Goal: Task Accomplishment & Management: Use online tool/utility

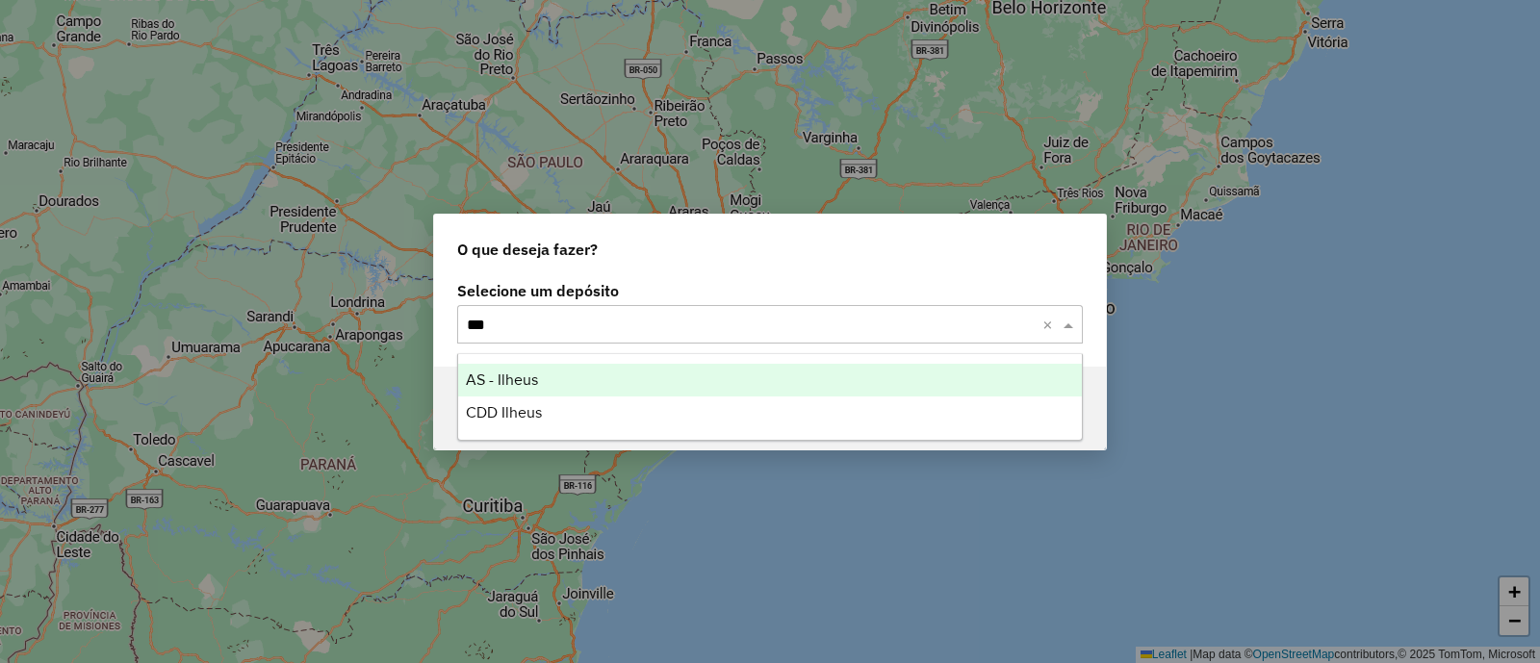
type input "****"
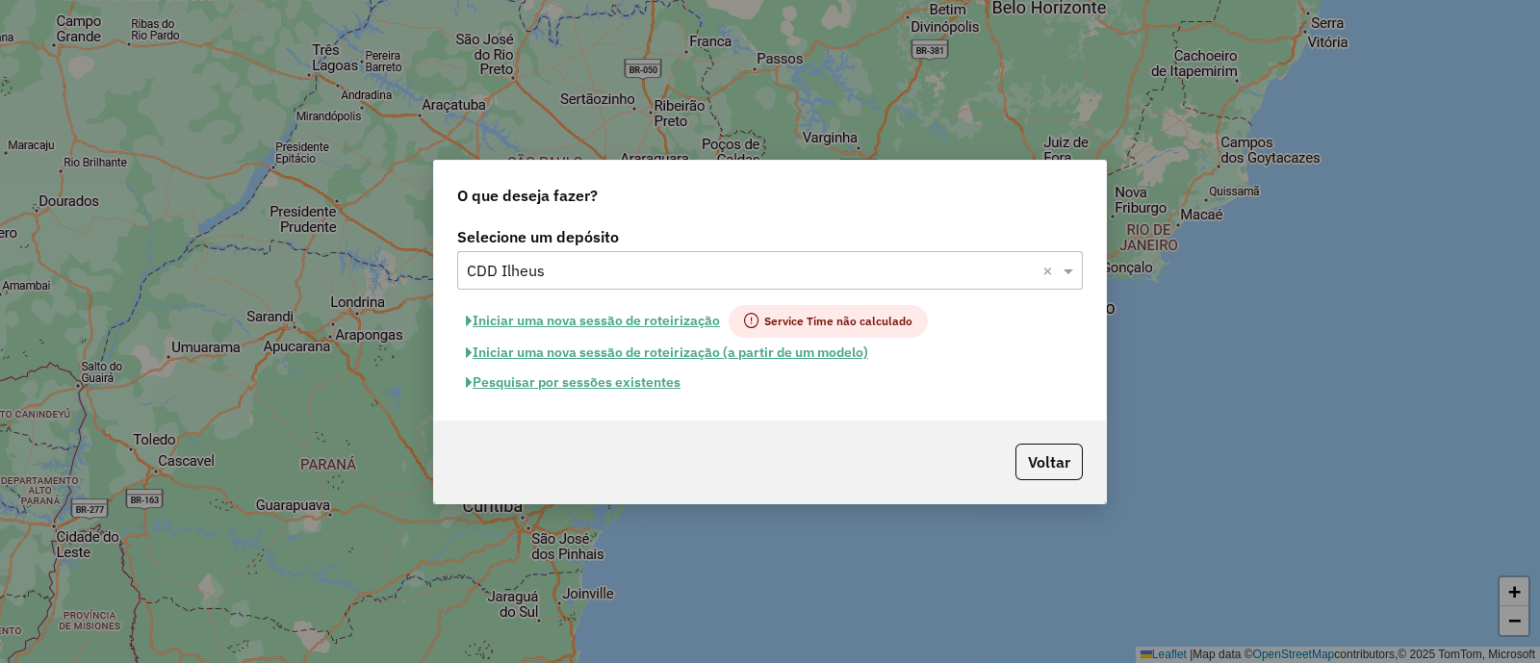
click at [585, 386] on button "Pesquisar por sessões existentes" at bounding box center [573, 383] width 232 height 30
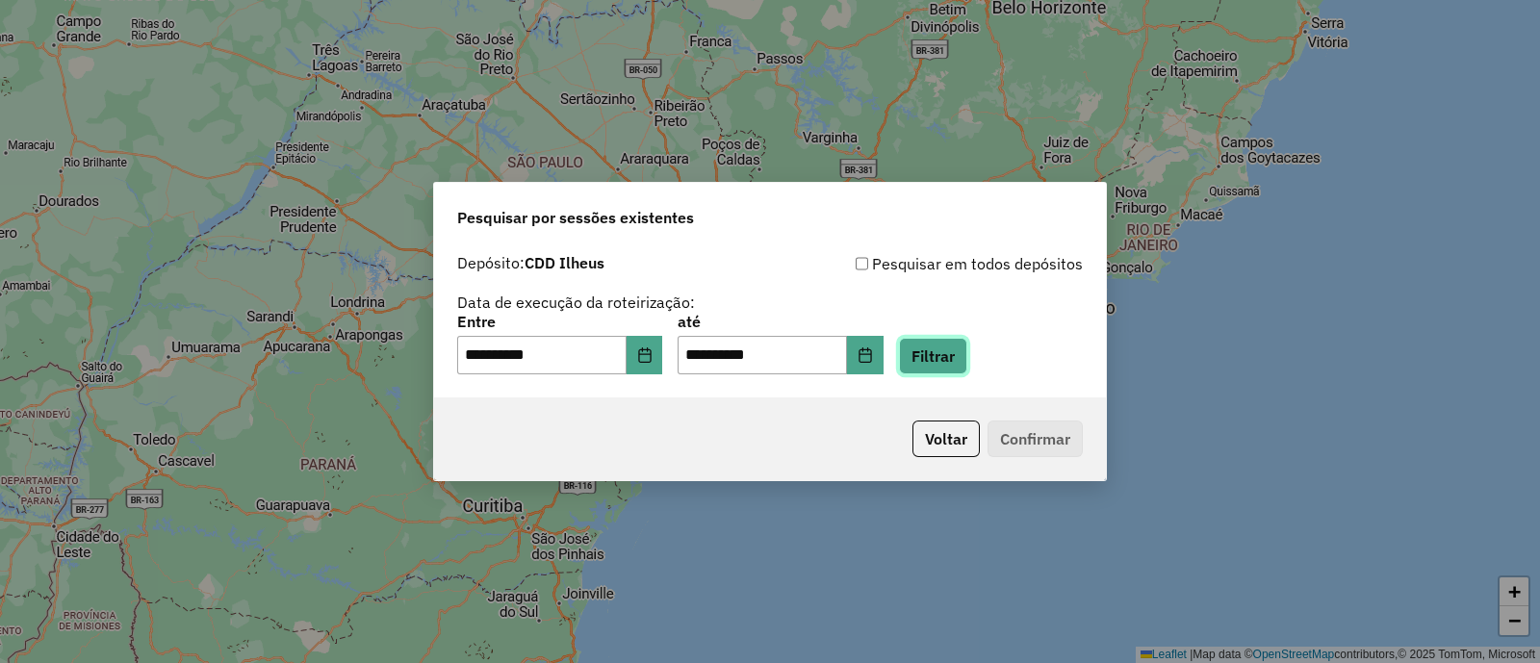
click at [958, 353] on button "Filtrar" at bounding box center [933, 356] width 68 height 37
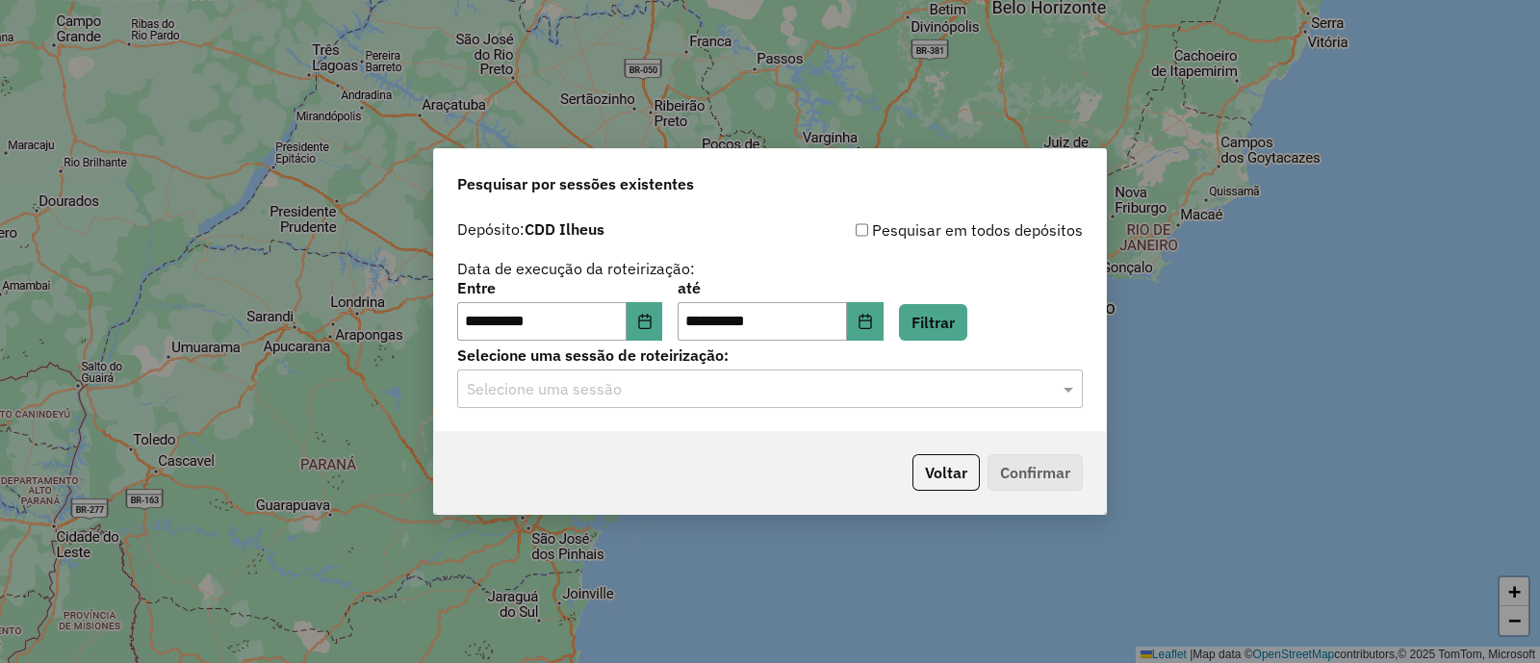
click at [606, 381] on input "text" at bounding box center [751, 389] width 568 height 23
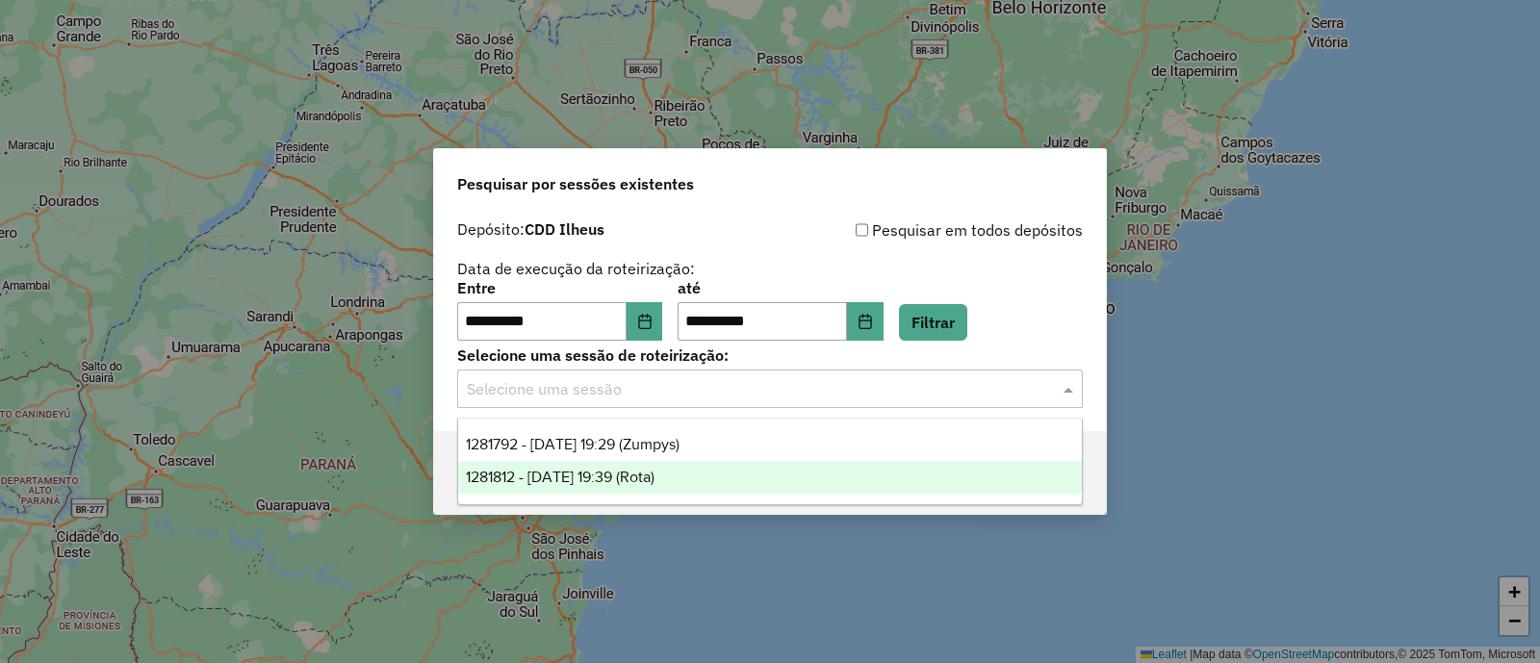
click at [655, 473] on span "1281812 - 24/09/2025 19:39 (Rota)" at bounding box center [560, 477] width 189 height 16
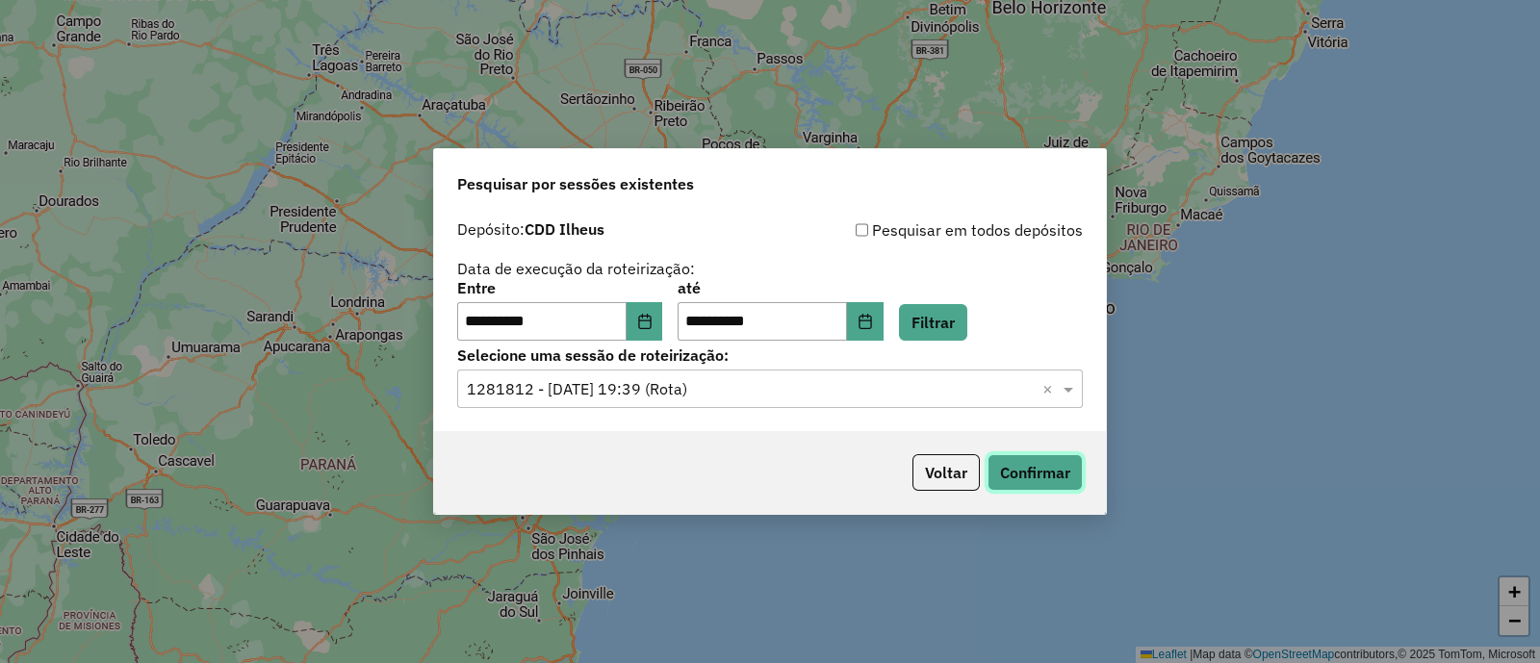
click at [1045, 468] on button "Confirmar" at bounding box center [1035, 472] width 95 height 37
click at [684, 390] on input "text" at bounding box center [751, 389] width 568 height 23
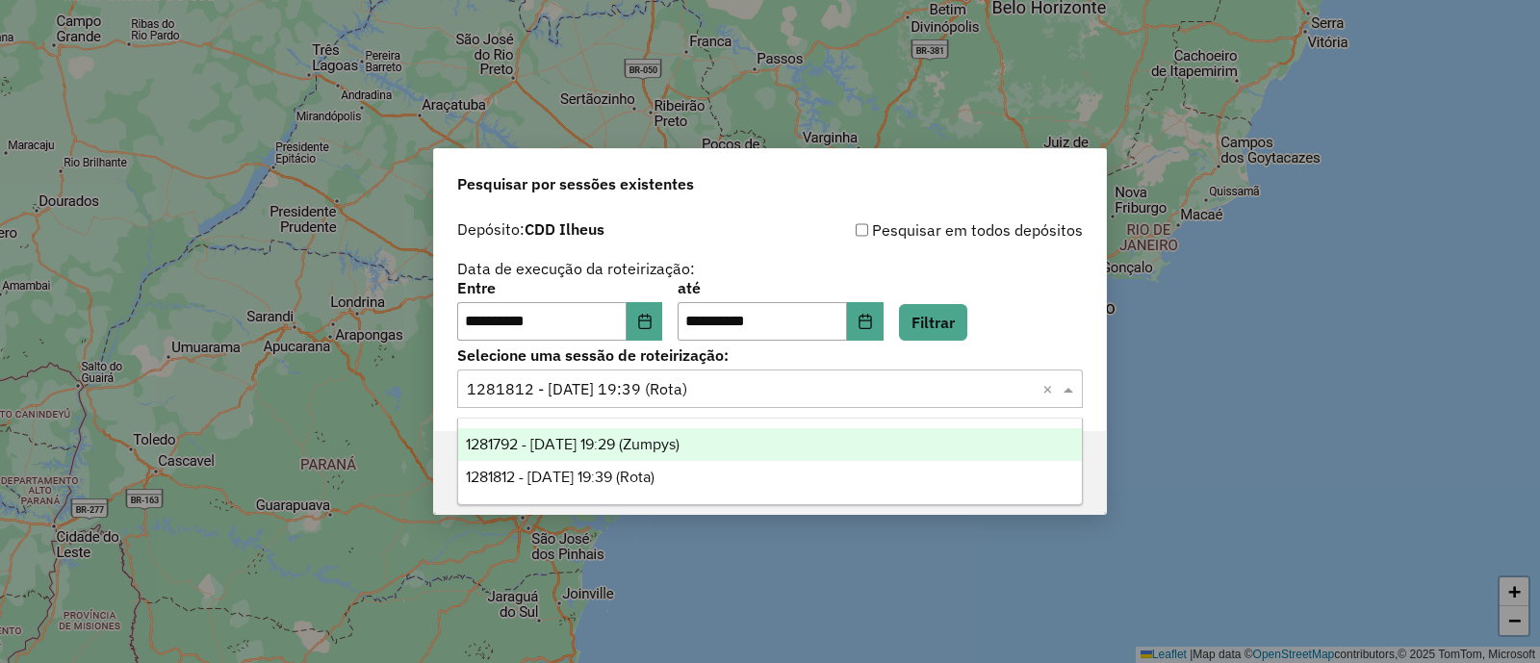
click at [680, 443] on span "1281792 - 24/09/2025 19:29 (Zumpys)" at bounding box center [573, 444] width 214 height 16
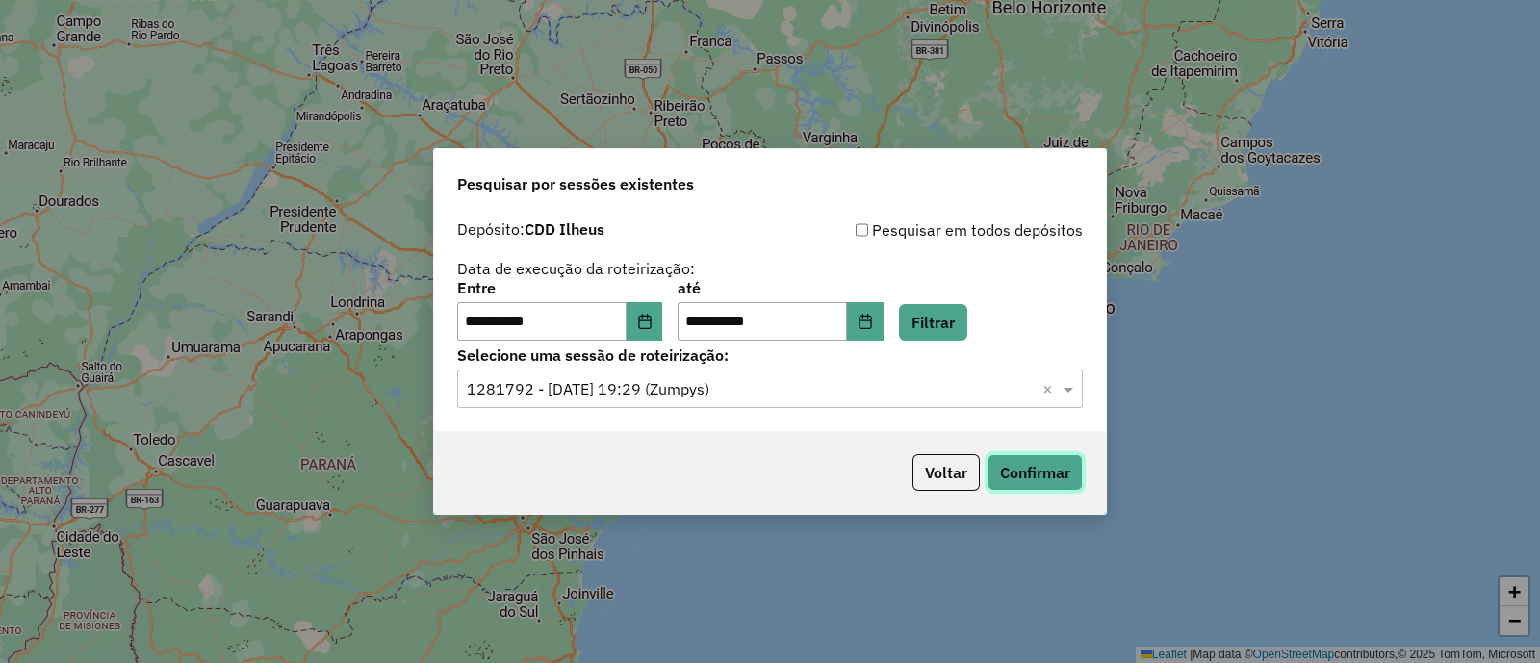
click at [1032, 471] on button "Confirmar" at bounding box center [1035, 472] width 95 height 37
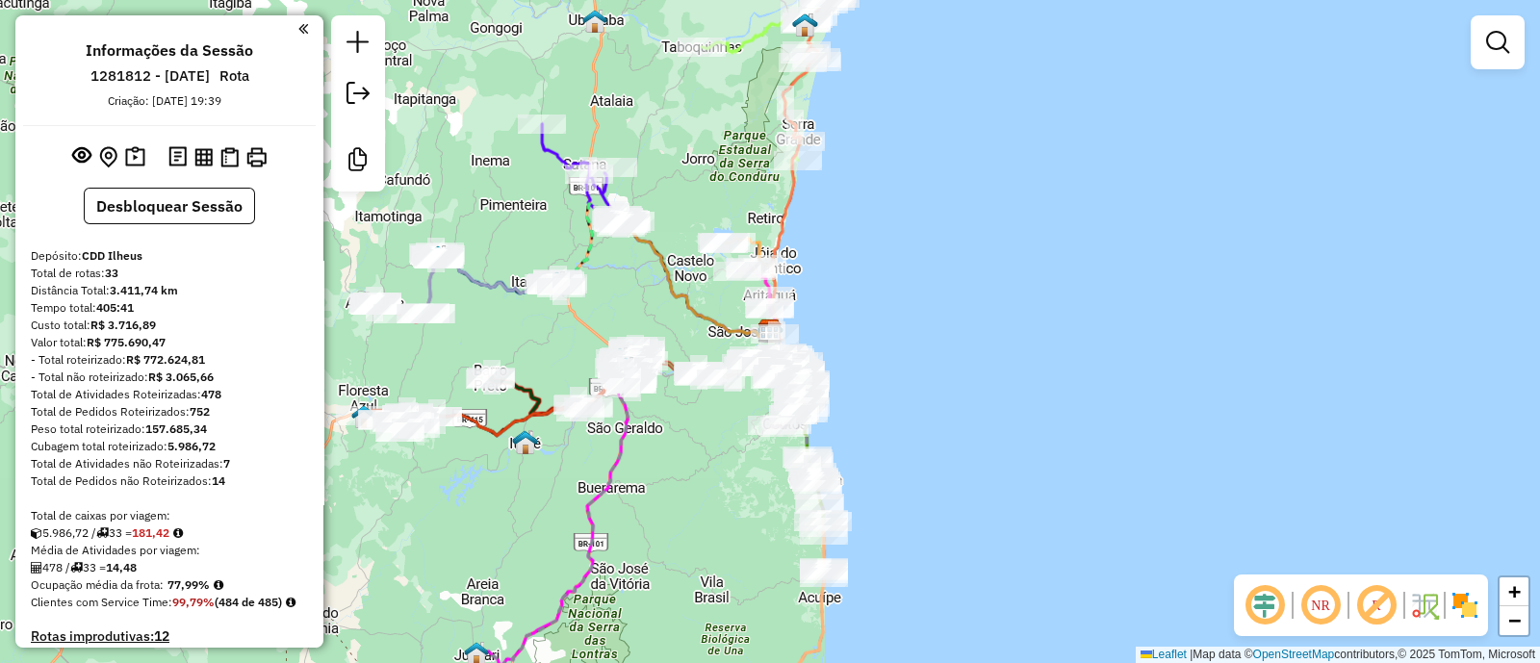
click at [1476, 44] on div at bounding box center [1498, 42] width 54 height 54
click at [1495, 31] on em at bounding box center [1497, 42] width 23 height 23
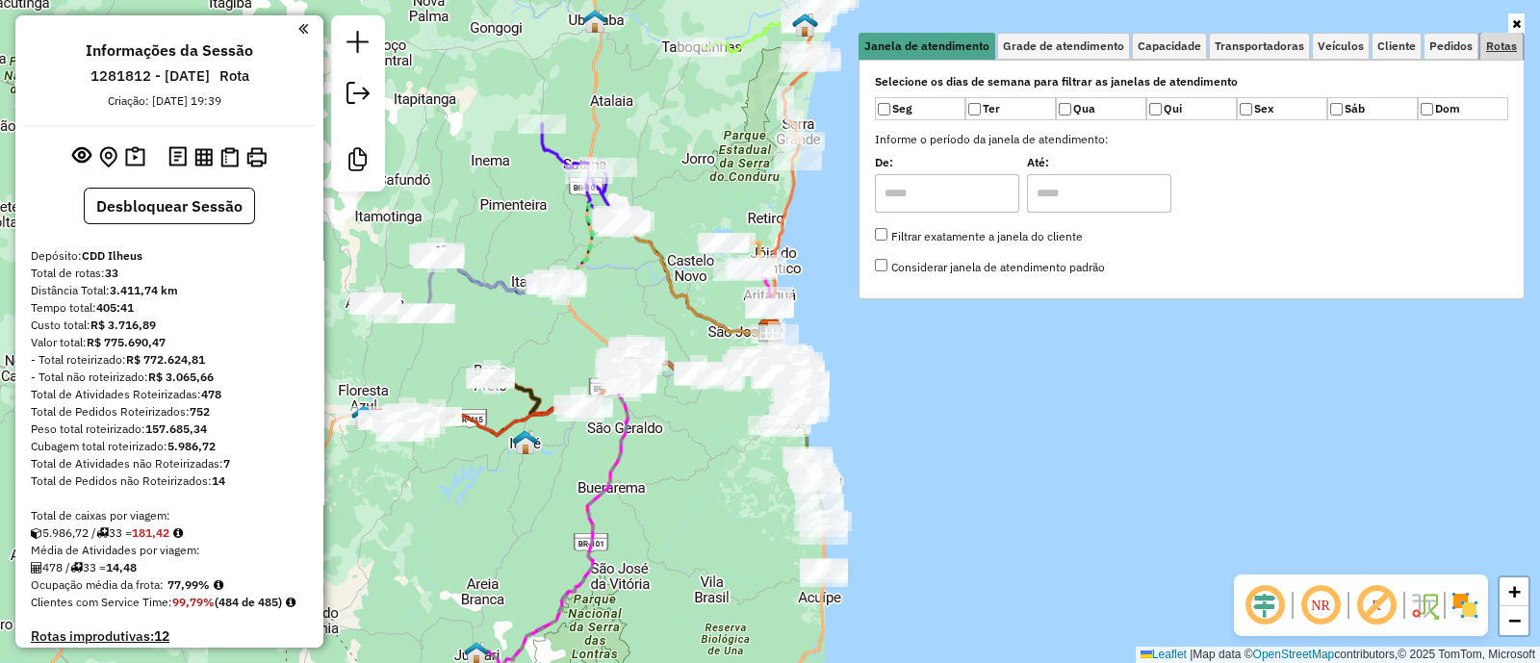
click at [1497, 44] on span "Rotas" at bounding box center [1501, 46] width 31 height 12
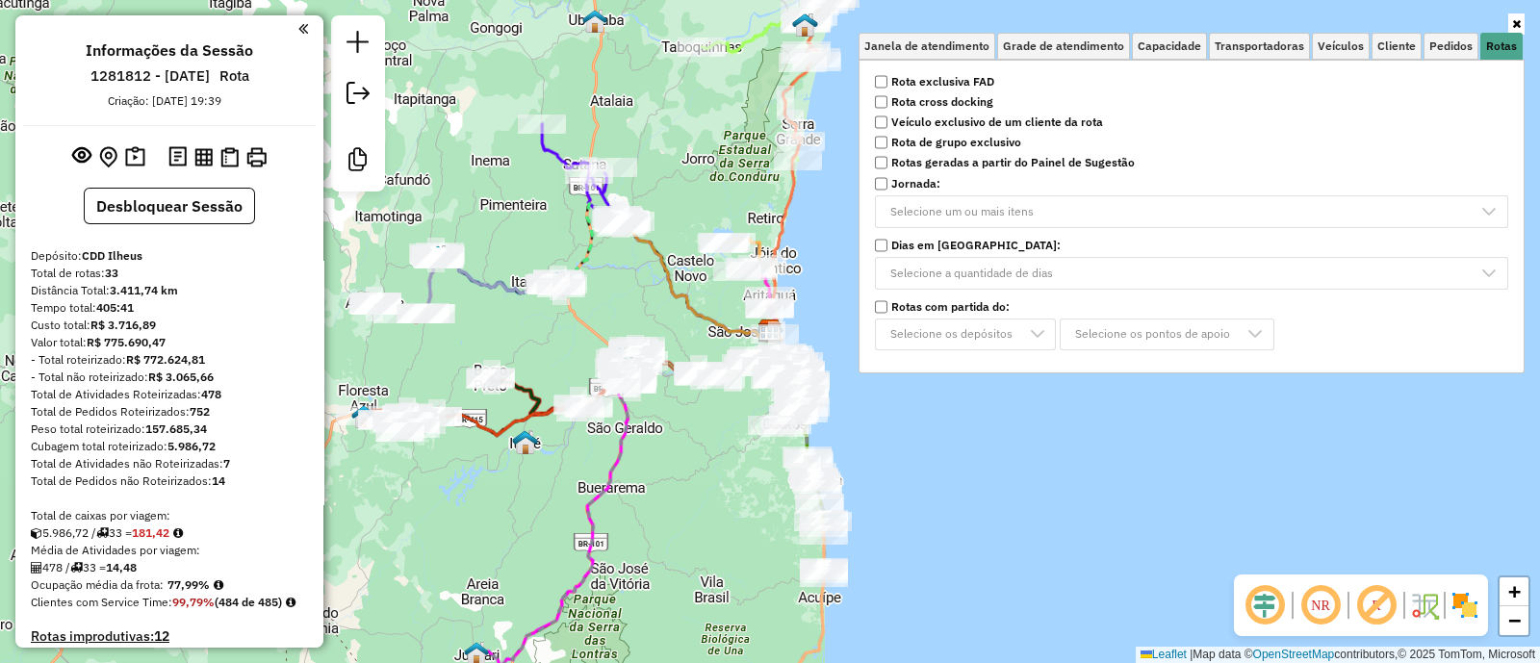
click at [901, 102] on strong "Rota cross docking" at bounding box center [942, 101] width 102 height 17
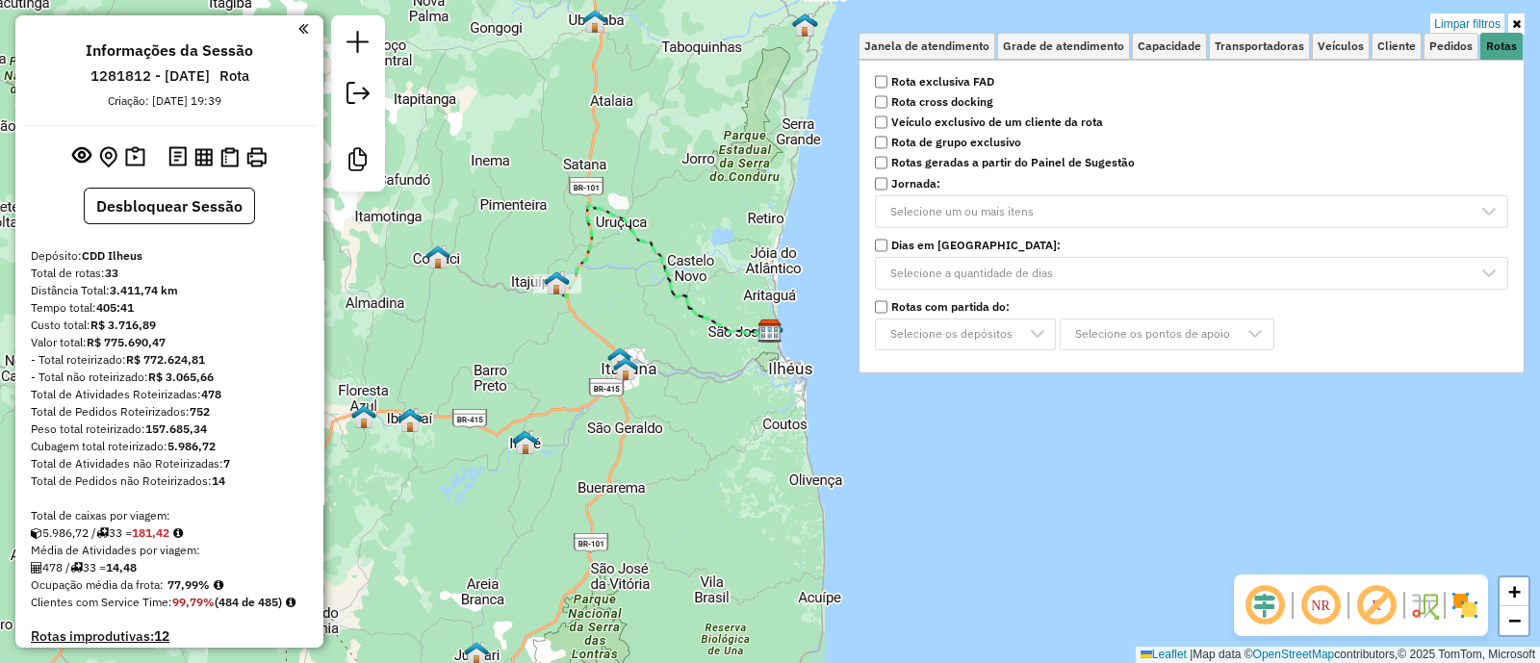
click at [629, 558] on div "Limpar filtros Janela de atendimento Grade de atendimento Capacidade Transporta…" at bounding box center [770, 331] width 1540 height 663
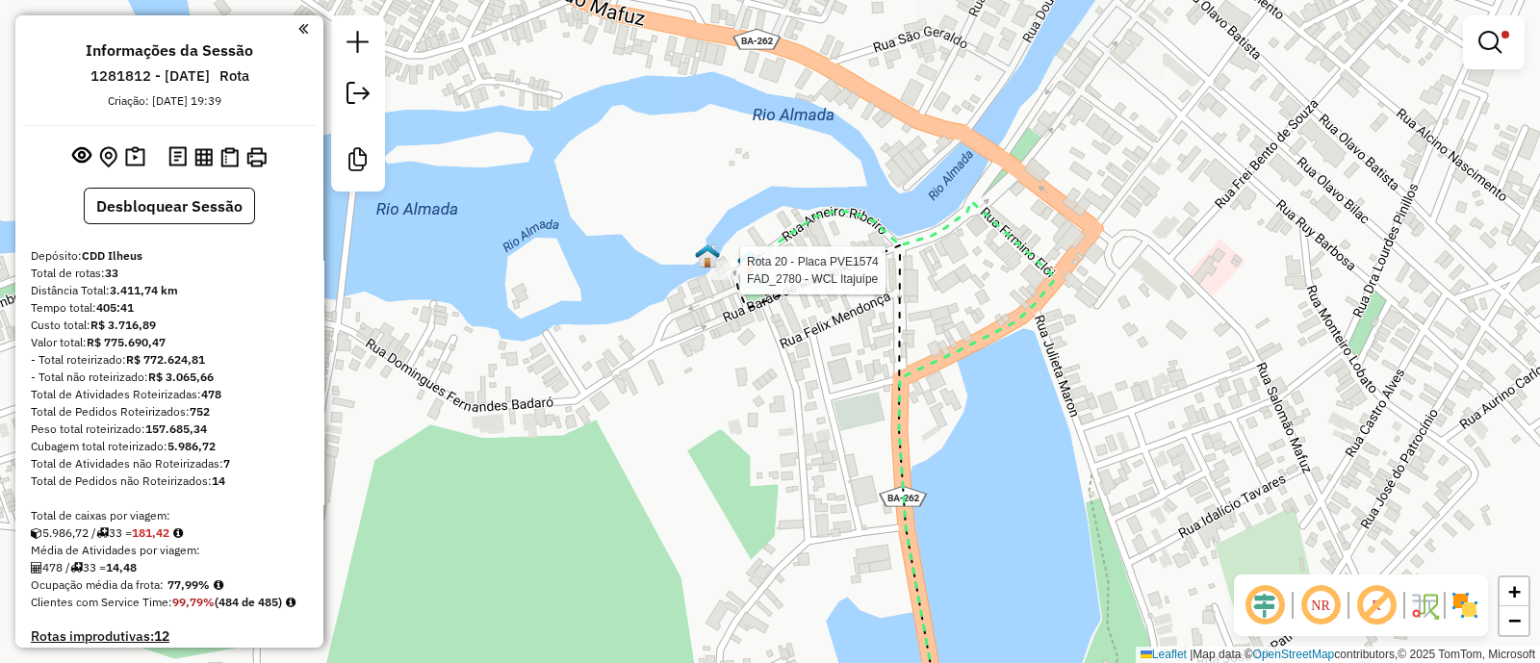
select select "**********"
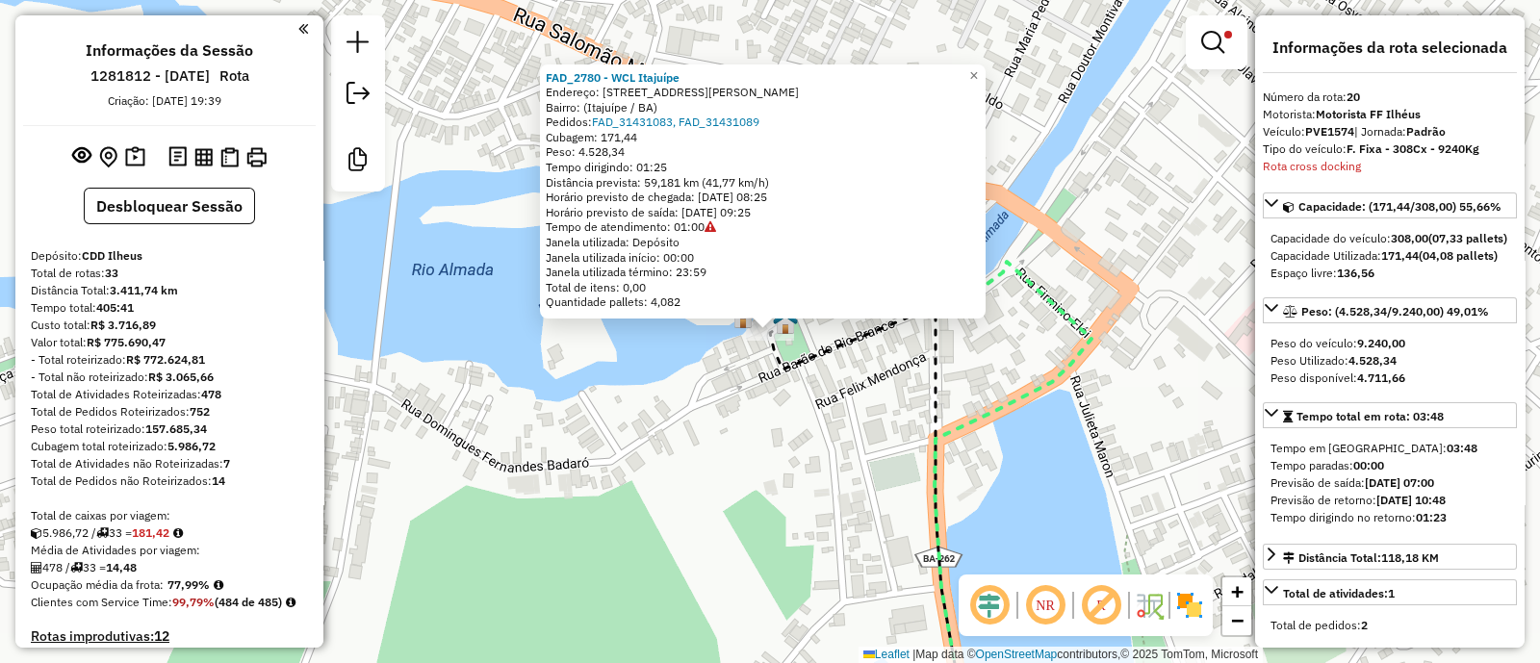
scroll to position [717, 0]
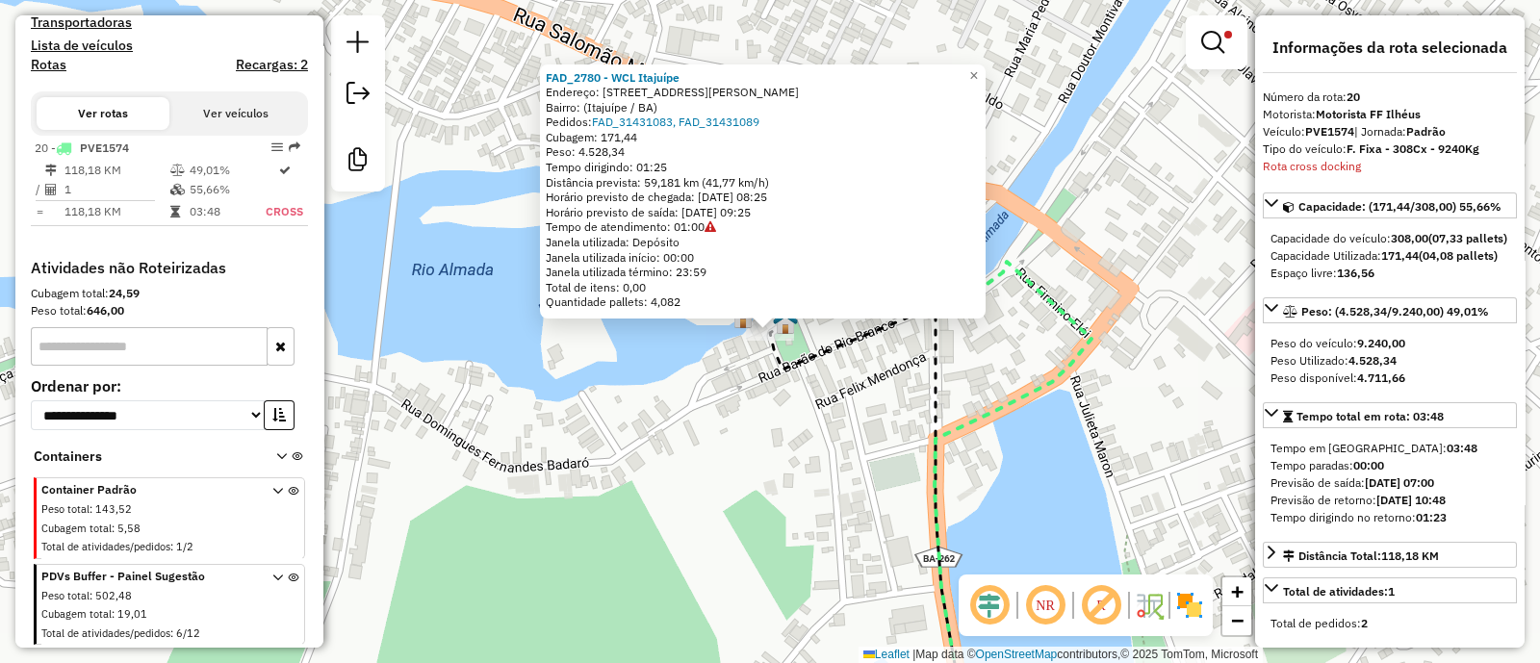
click at [656, 416] on div "FAD_2780 - WCL Itajuípe Endereço: Rua Carneiro Ribeiro, 201 Bairro: (Itajuípe /…" at bounding box center [770, 331] width 1540 height 663
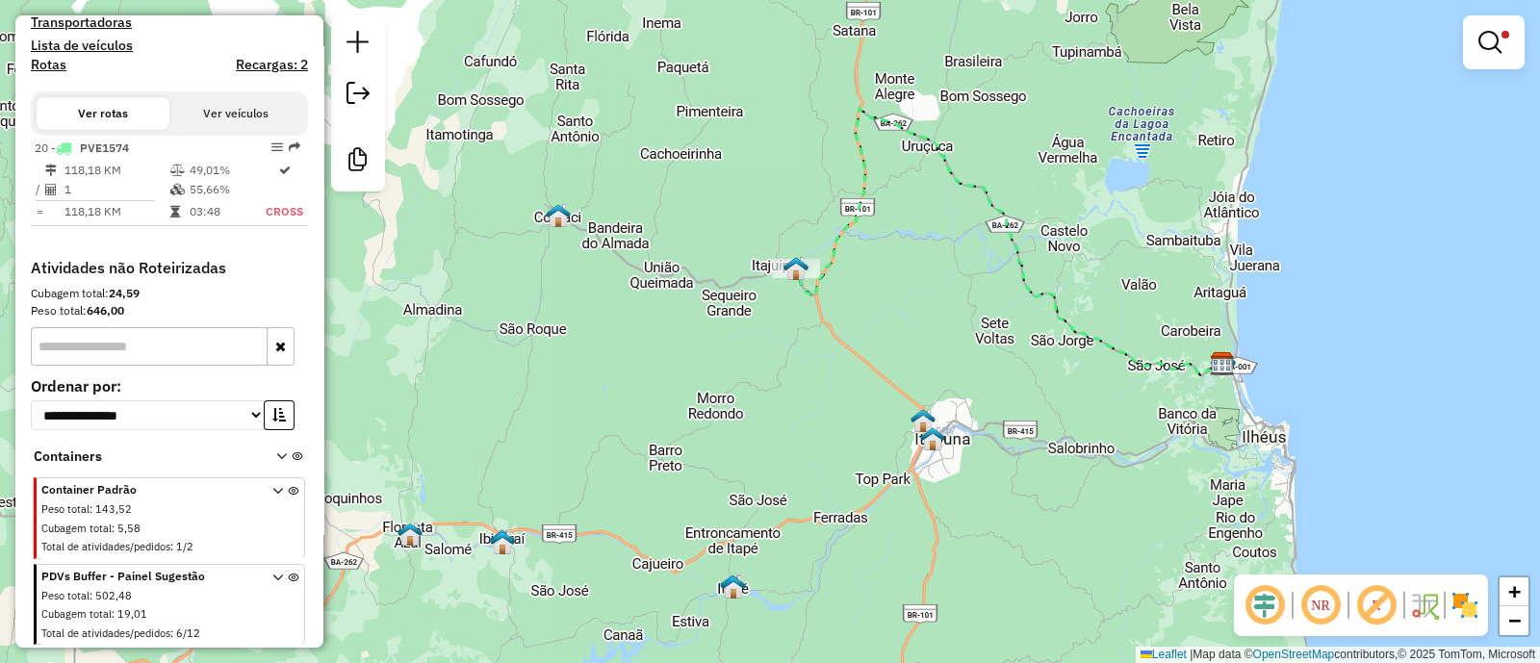
select select "**********"
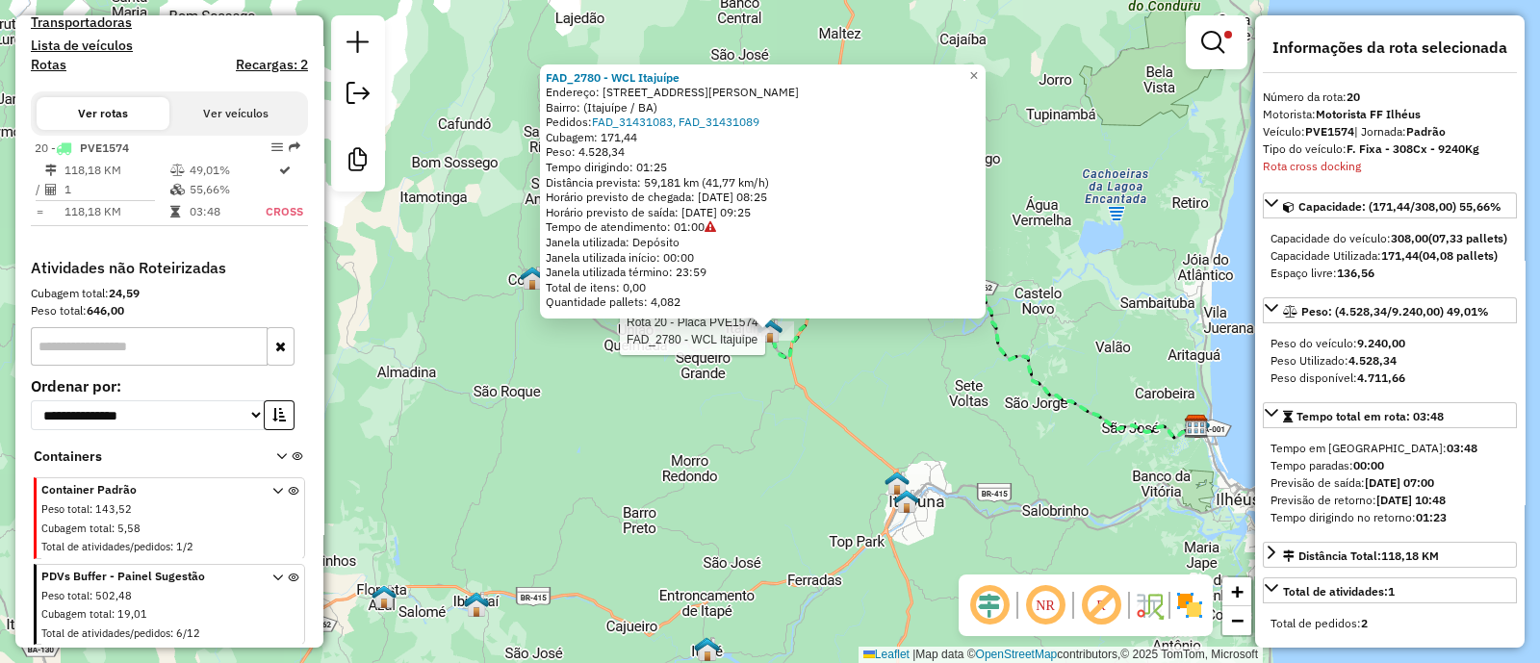
click at [823, 406] on div "Rota 20 - Placa PVE1574 FAD_2780 - WCL Itajuípe FAD_2780 - WCL Itajuípe Endereç…" at bounding box center [770, 331] width 1540 height 663
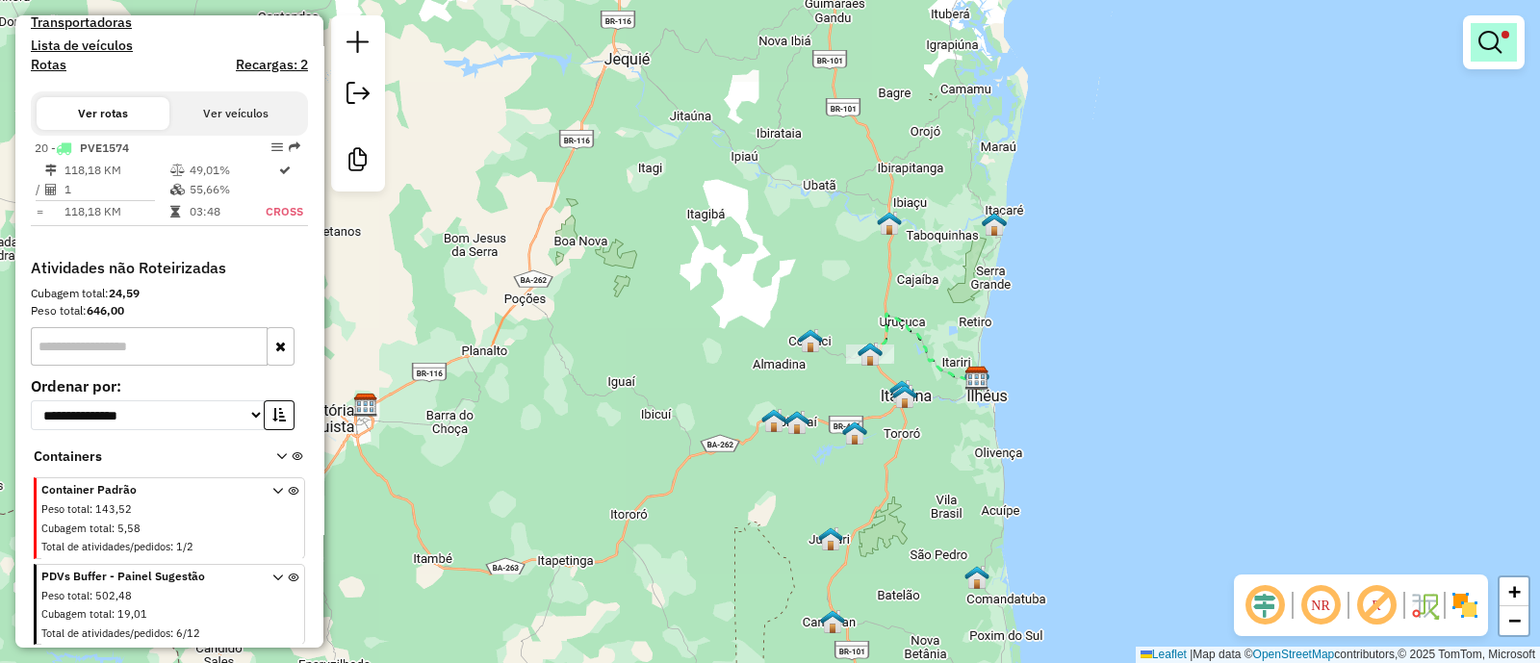
click at [1506, 47] on link at bounding box center [1494, 42] width 46 height 39
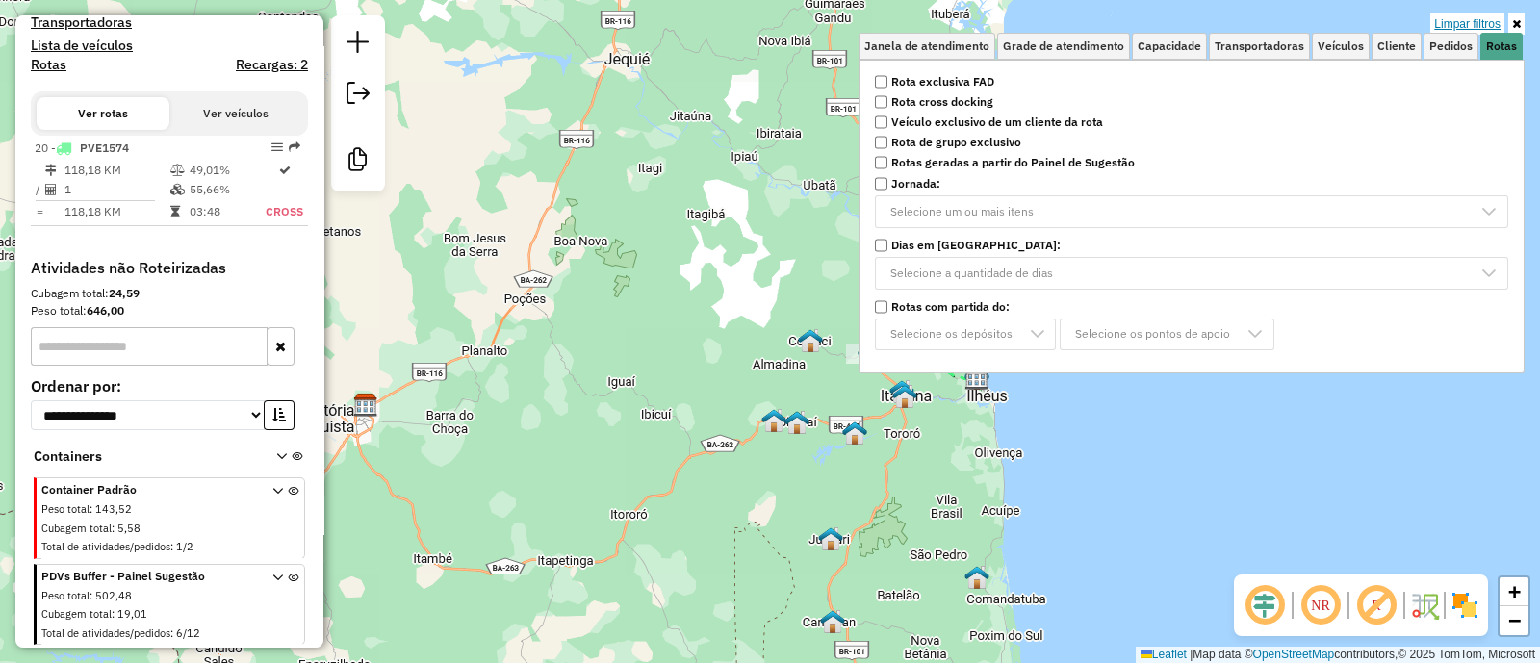
click at [1460, 13] on link "Limpar filtros" at bounding box center [1468, 23] width 74 height 21
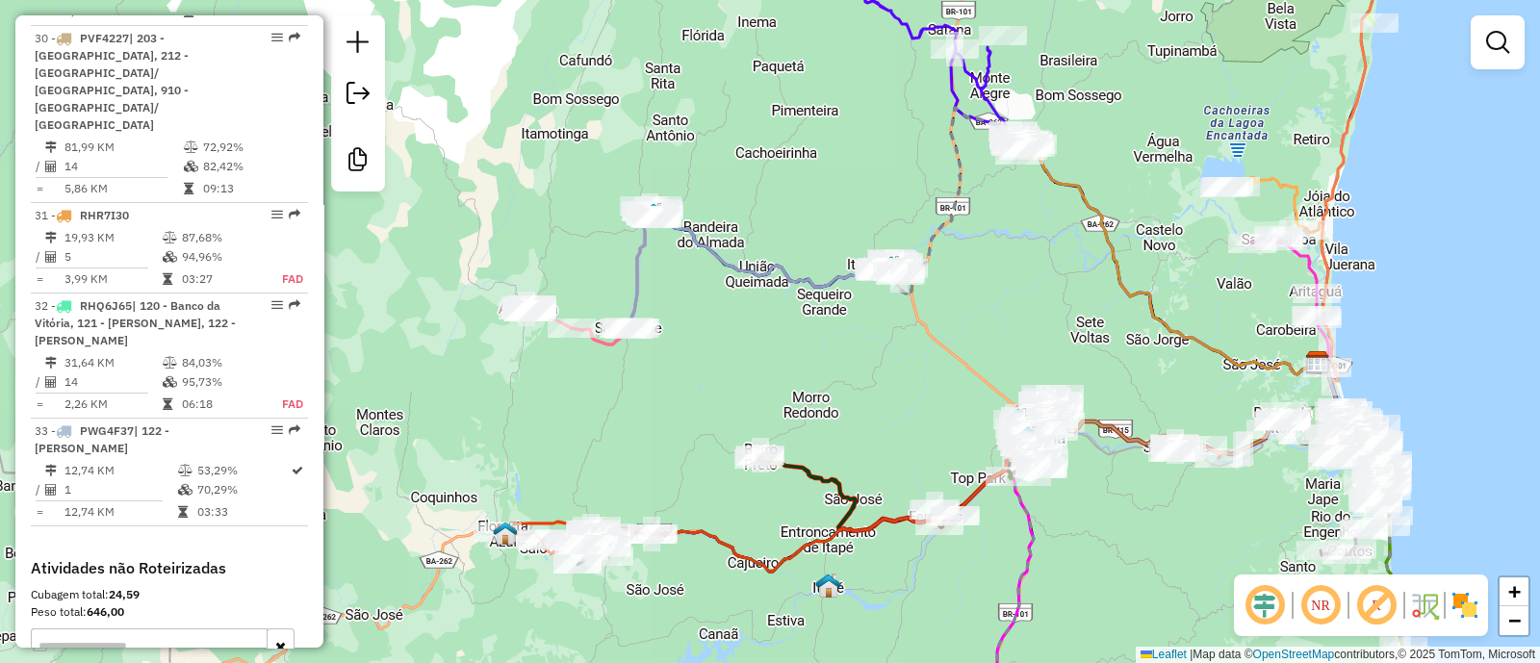
scroll to position [4248, 0]
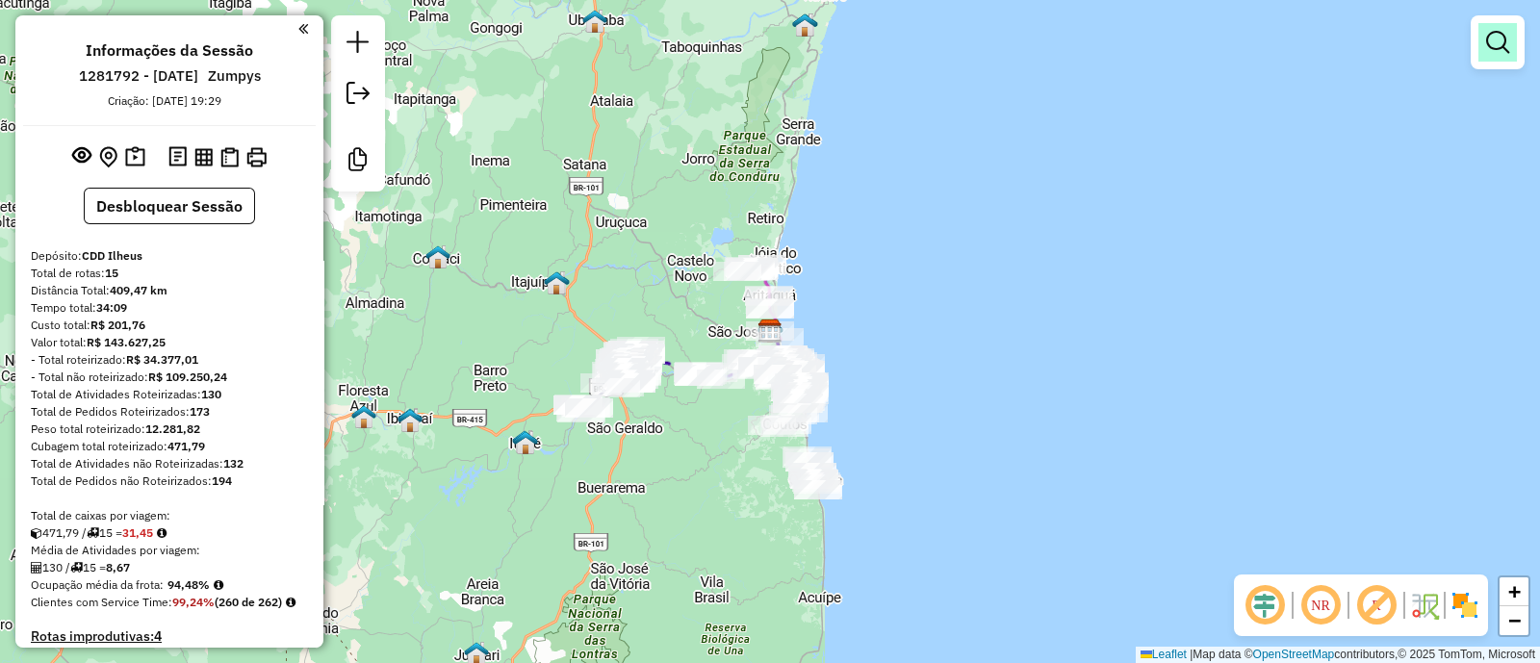
click at [1485, 55] on link at bounding box center [1498, 42] width 39 height 39
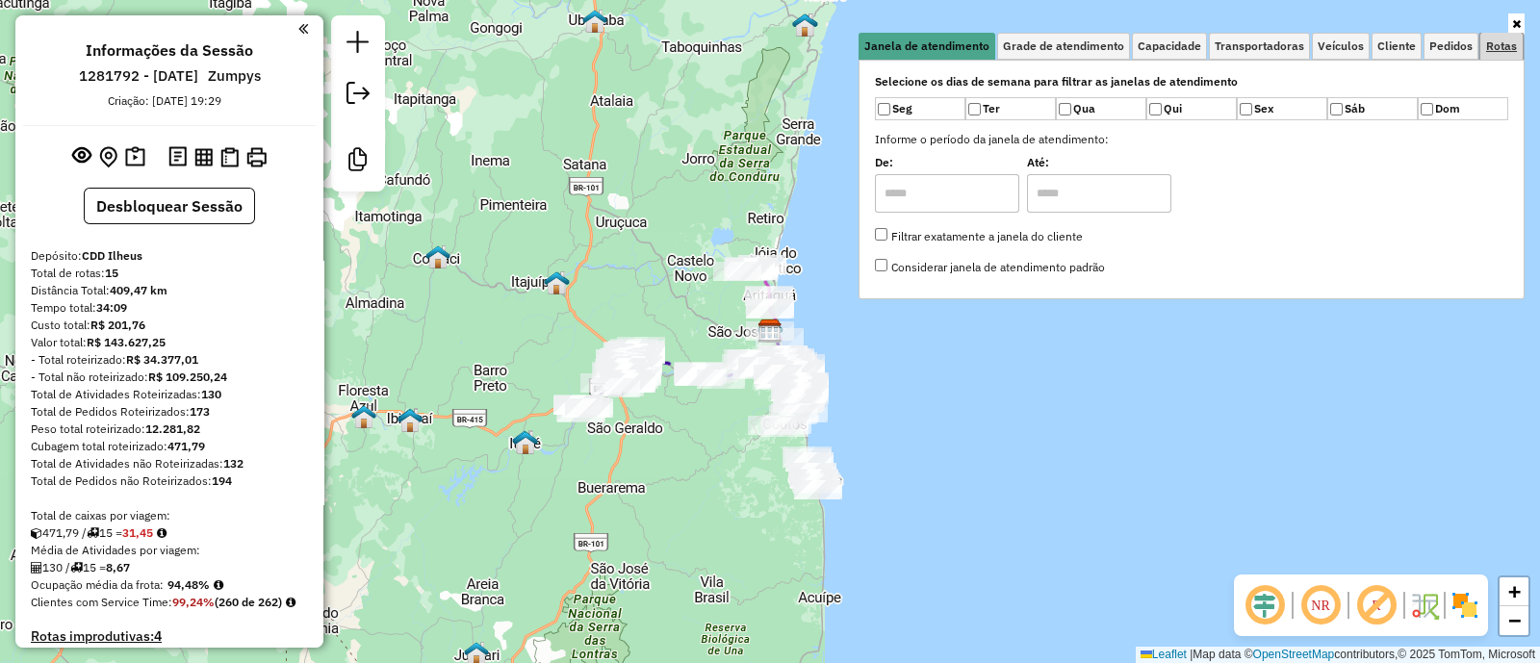
click at [1485, 46] on link "Rotas" at bounding box center [1502, 46] width 42 height 27
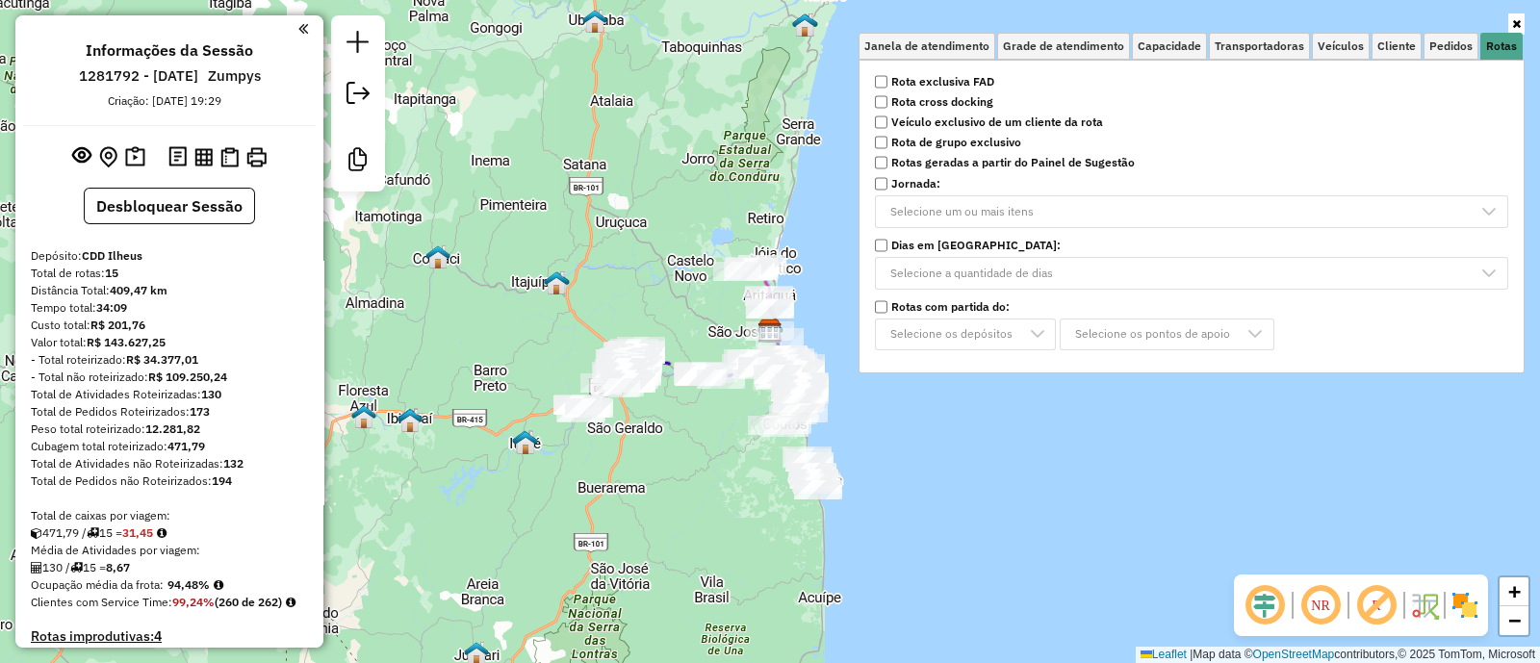
click at [973, 96] on strong "Rota cross docking" at bounding box center [942, 101] width 102 height 17
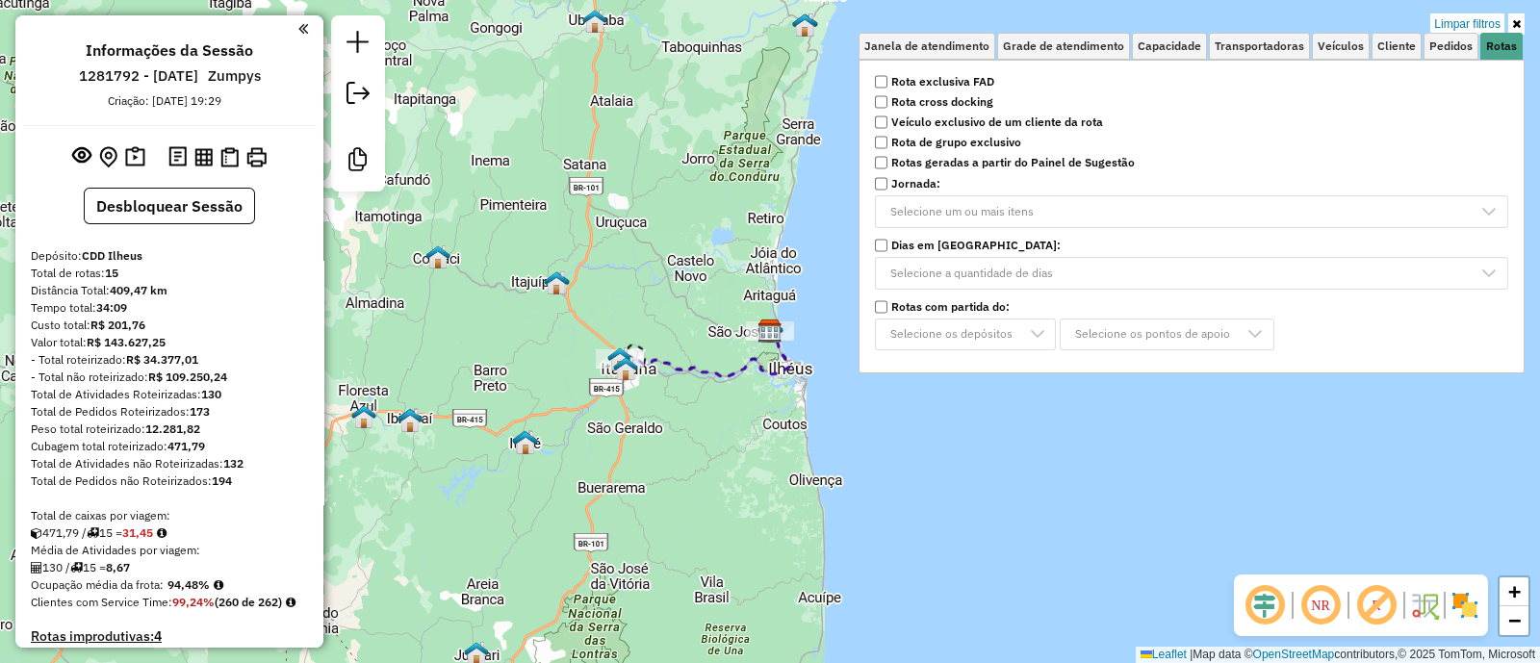
click at [663, 467] on div "Limpar filtros Janela de atendimento Grade de atendimento Capacidade Transporta…" at bounding box center [770, 331] width 1540 height 663
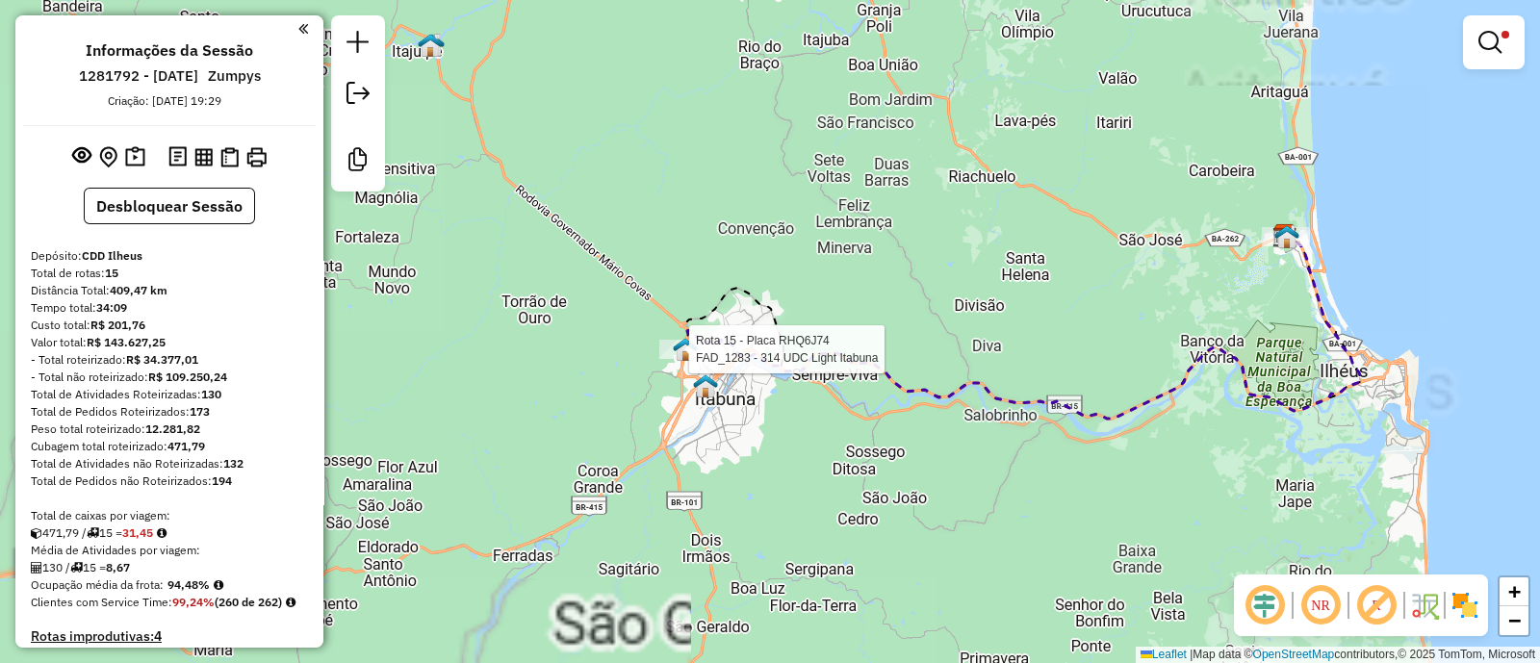
select select "**********"
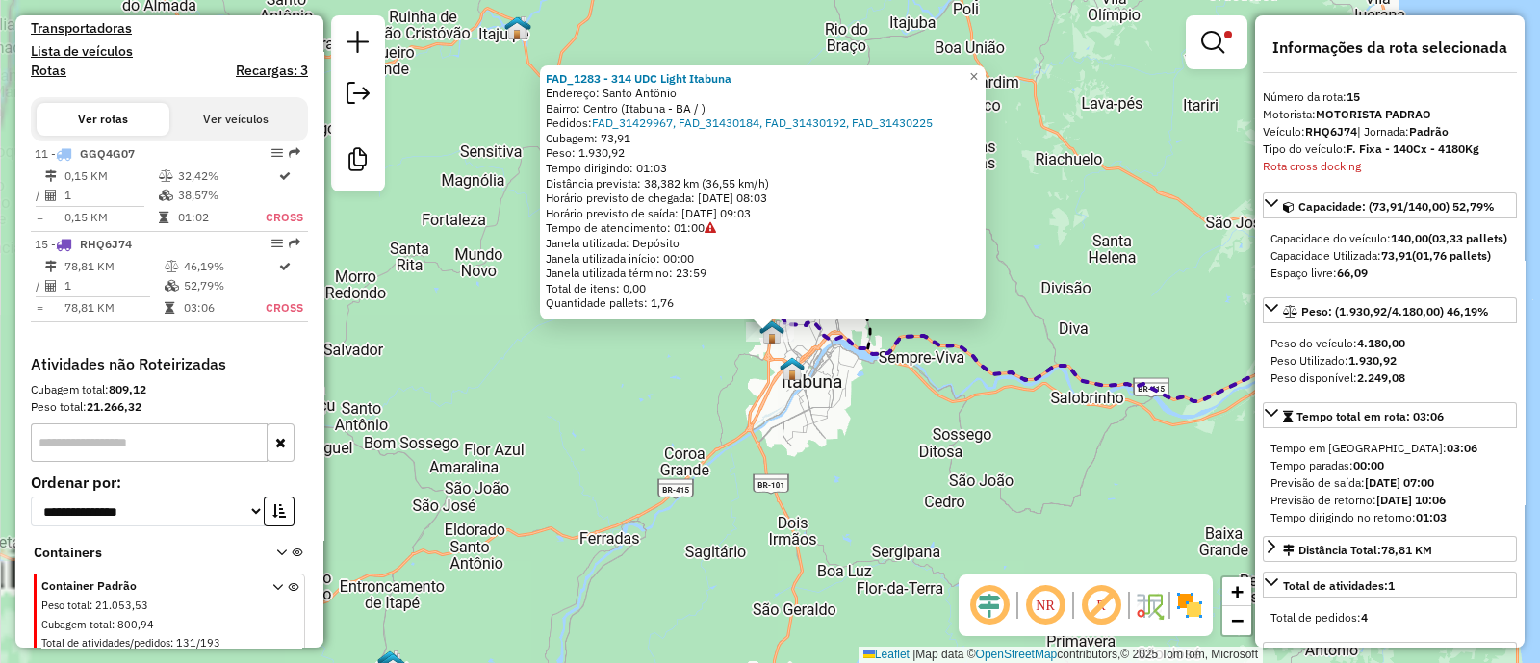
scroll to position [808, 0]
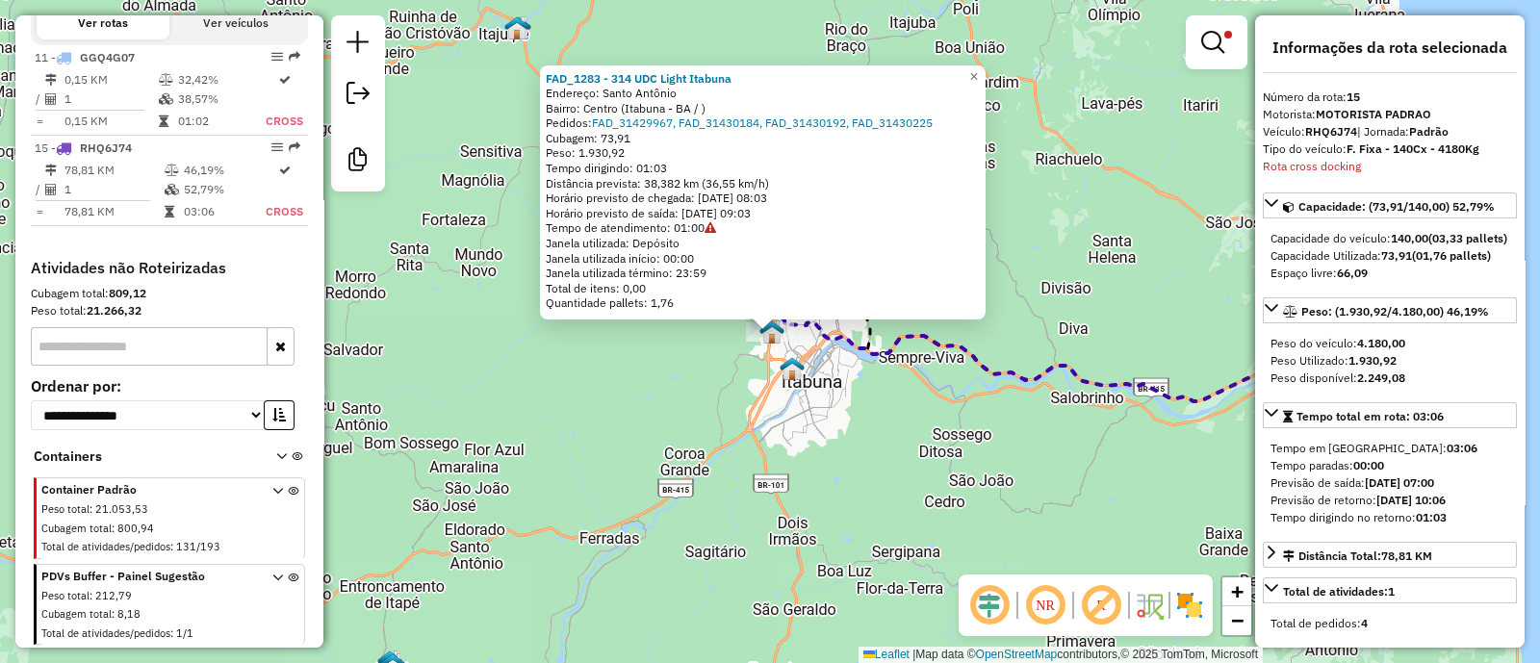
click at [648, 381] on div "FAD_1283 - 314 UDC Light Itabuna Endereço: [GEOGRAPHIC_DATA]: [GEOGRAPHIC_DATA]…" at bounding box center [770, 331] width 1540 height 663
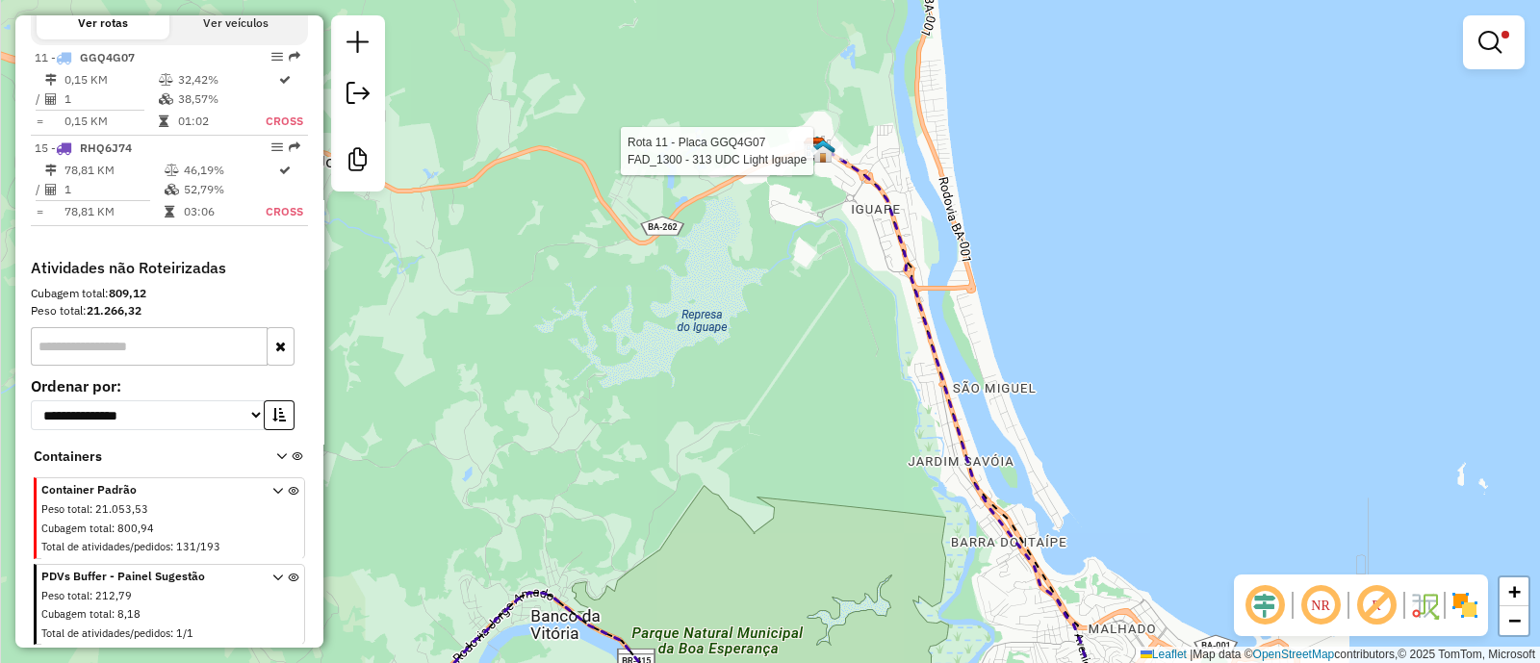
select select "**********"
